Goal: Task Accomplishment & Management: Manage account settings

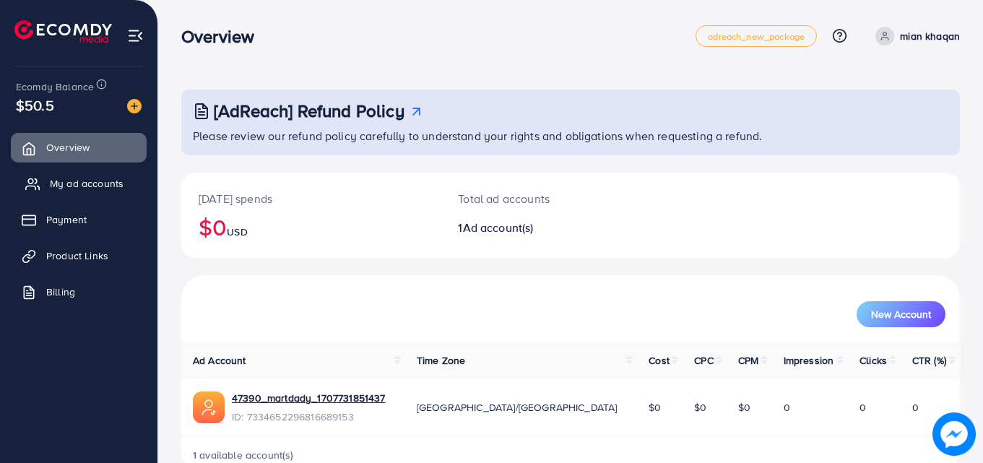
click at [95, 181] on span "My ad accounts" at bounding box center [87, 183] width 74 height 14
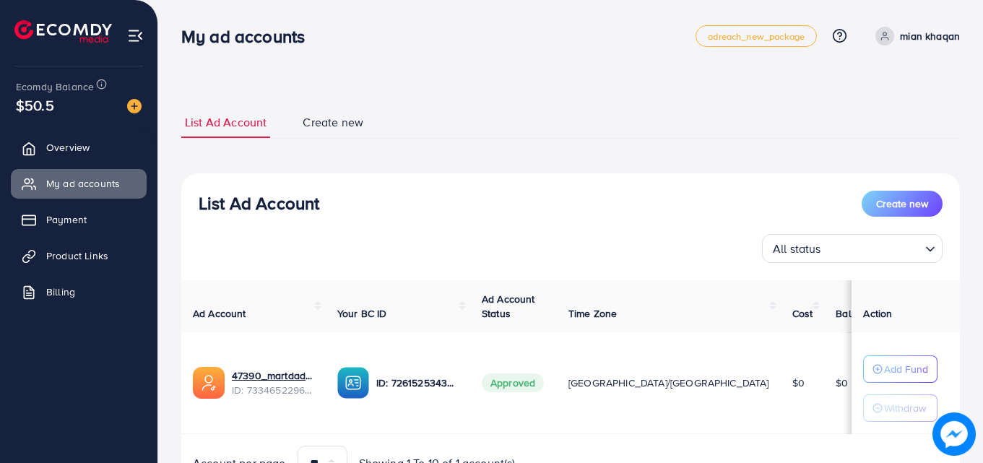
scroll to position [75, 0]
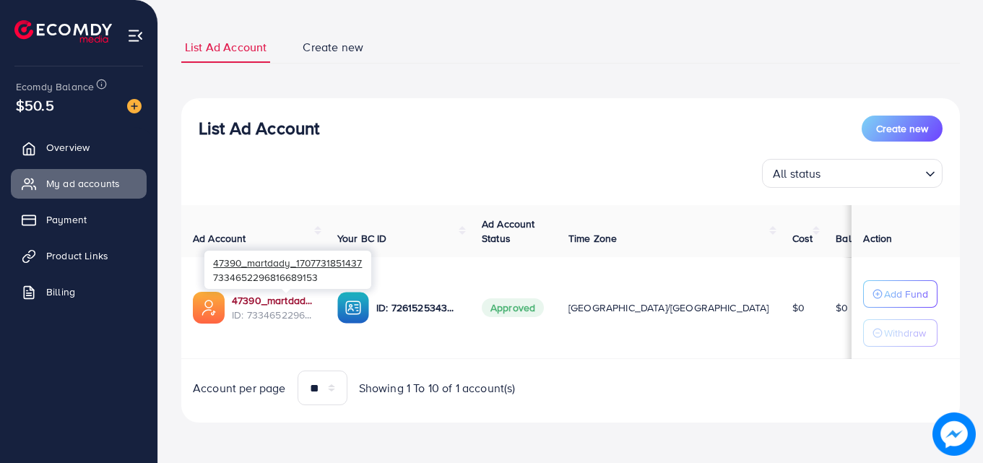
click at [279, 300] on link "47390_martdady_1707731851437" at bounding box center [273, 300] width 82 height 14
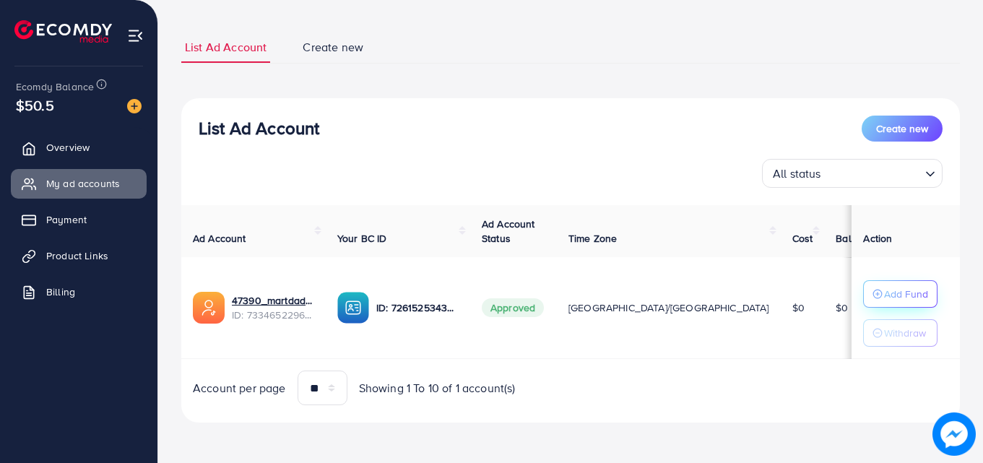
click at [903, 288] on p "Add Fund" at bounding box center [906, 293] width 44 height 17
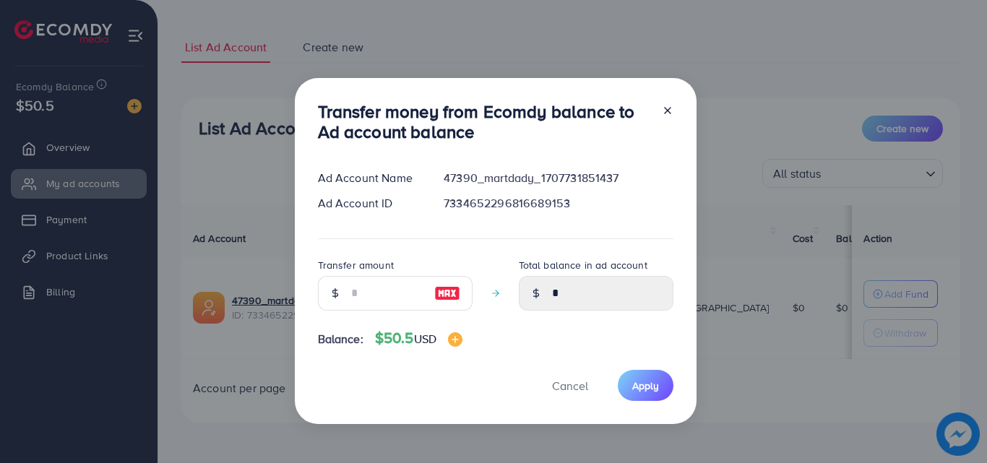
click at [662, 105] on icon at bounding box center [668, 111] width 12 height 12
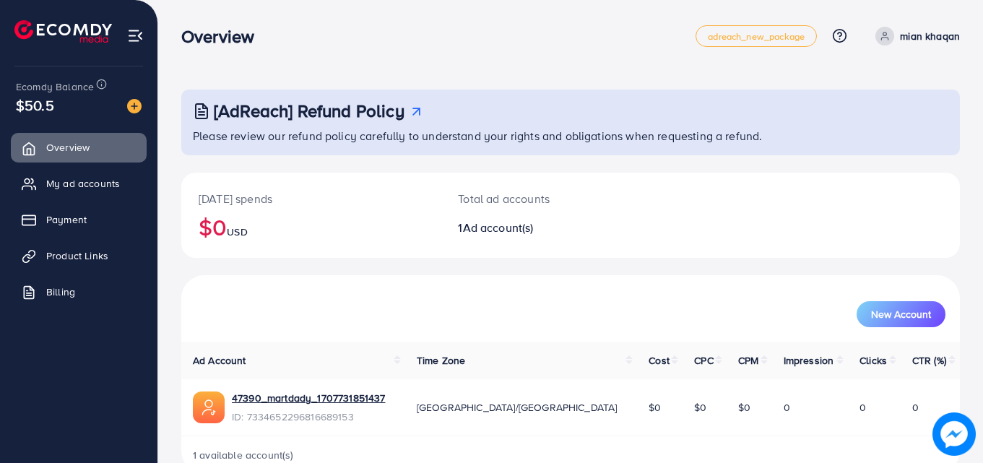
scroll to position [34, 0]
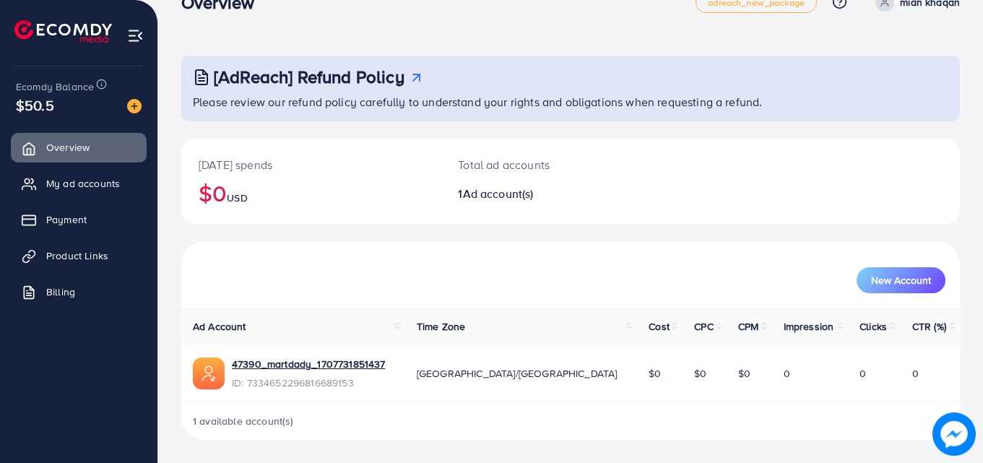
click at [314, 266] on div "New Account" at bounding box center [570, 275] width 773 height 38
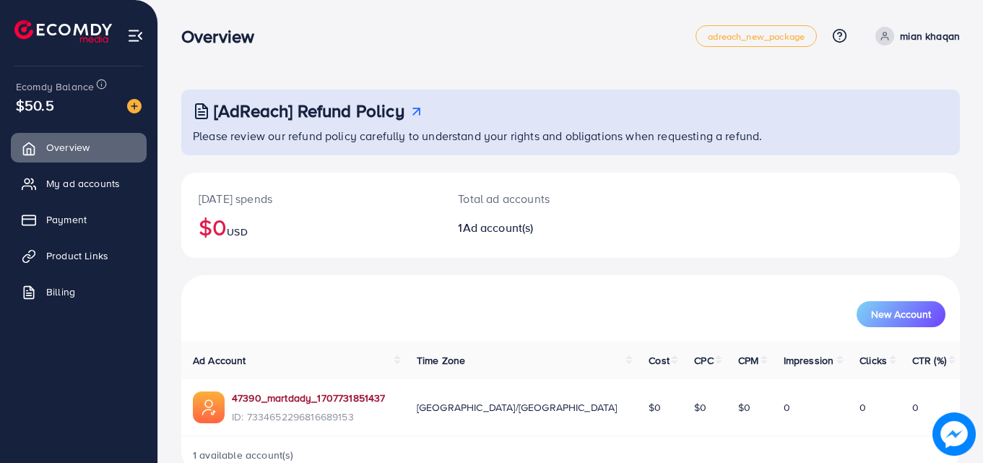
click at [285, 400] on link "47390_martdady_1707731851437" at bounding box center [308, 398] width 153 height 14
